Goal: Transaction & Acquisition: Purchase product/service

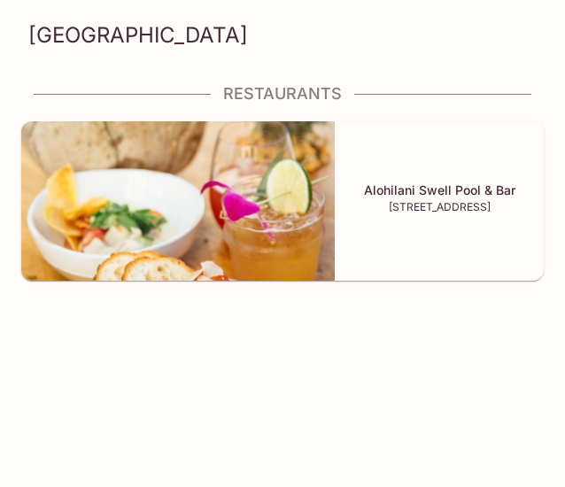
click at [58, 207] on img at bounding box center [177, 200] width 313 height 159
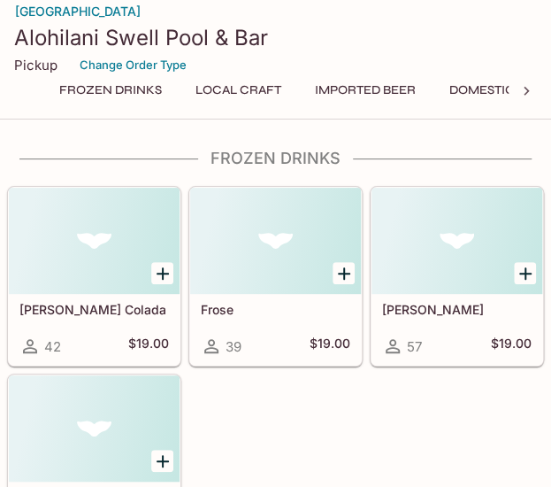
click at [161, 278] on icon "Add Pina Colada" at bounding box center [162, 273] width 21 height 21
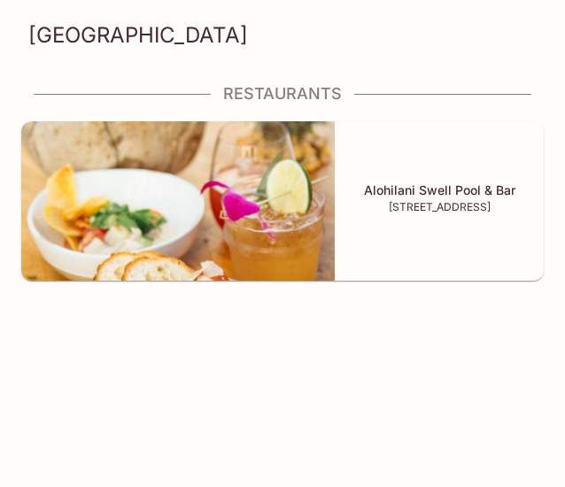
click at [242, 227] on img at bounding box center [177, 200] width 313 height 159
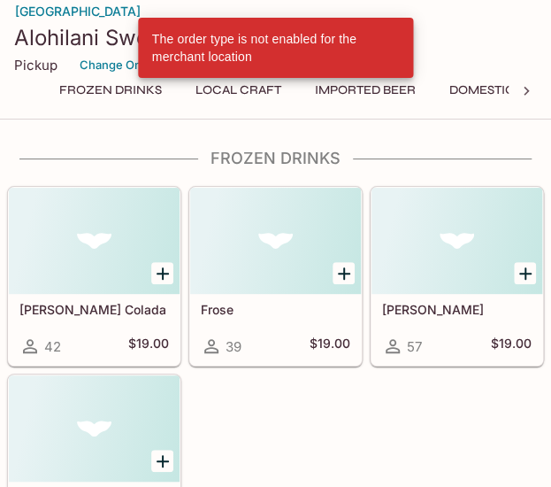
click at [301, 319] on div "Frose 39 $19.00" at bounding box center [275, 329] width 171 height 71
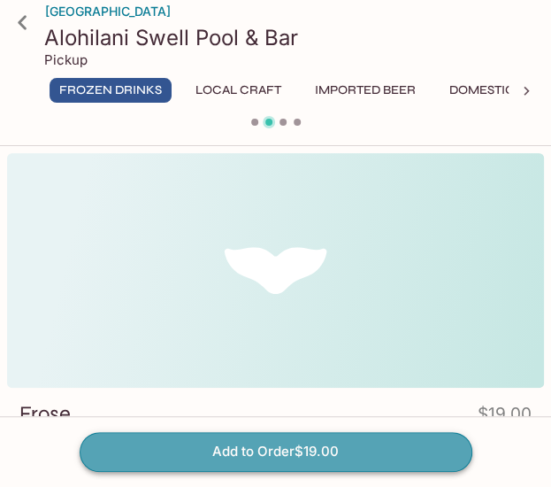
click at [338, 447] on button "Add to Order $19.00" at bounding box center [276, 451] width 393 height 39
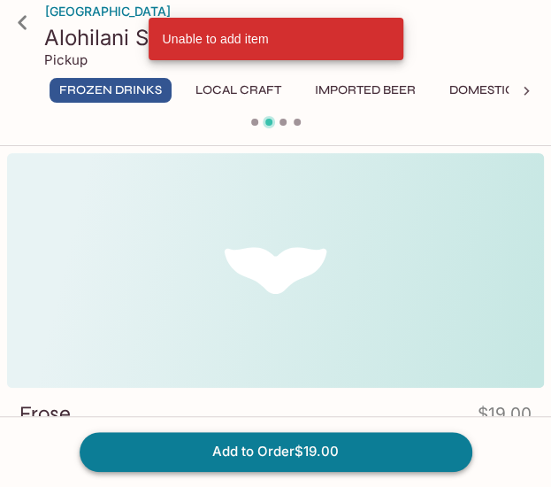
click at [338, 447] on button "Add to Order $19.00" at bounding box center [276, 451] width 393 height 39
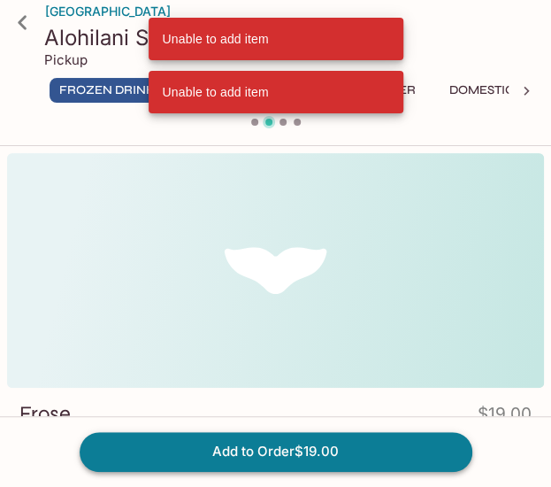
click at [338, 447] on button "Add to Order $19.00" at bounding box center [276, 451] width 393 height 39
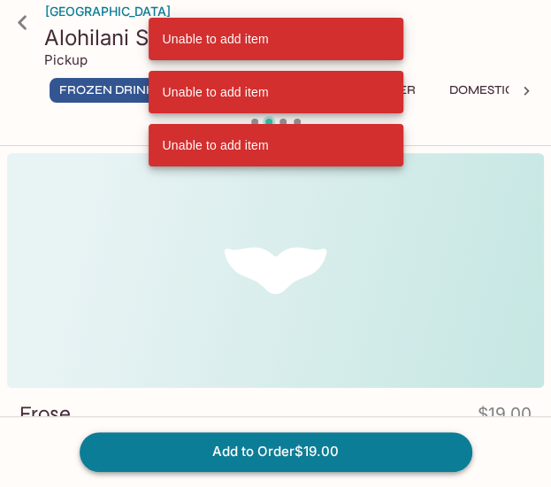
click at [338, 447] on button "Add to Order $19.00" at bounding box center [276, 451] width 393 height 39
click at [28, 19] on icon at bounding box center [22, 22] width 31 height 31
